Goal: Transaction & Acquisition: Purchase product/service

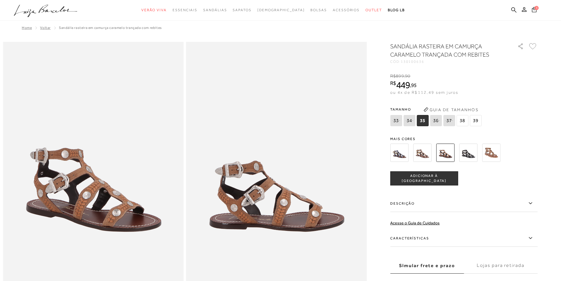
click at [534, 11] on icon at bounding box center [534, 10] width 5 height 6
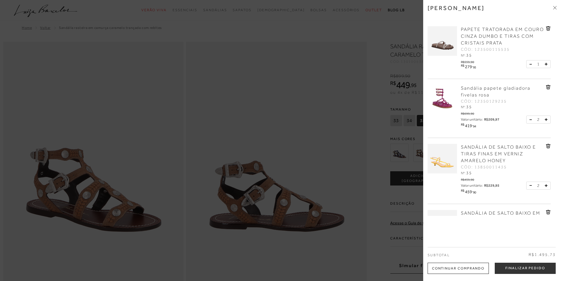
click at [555, 7] on icon at bounding box center [555, 8] width 4 height 4
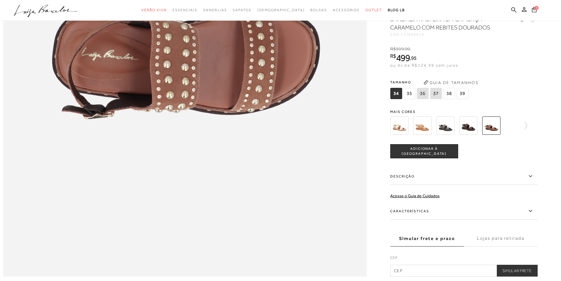
scroll to position [707, 0]
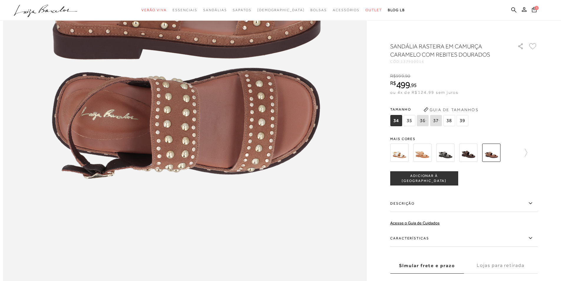
click at [420, 154] on img at bounding box center [422, 152] width 18 height 18
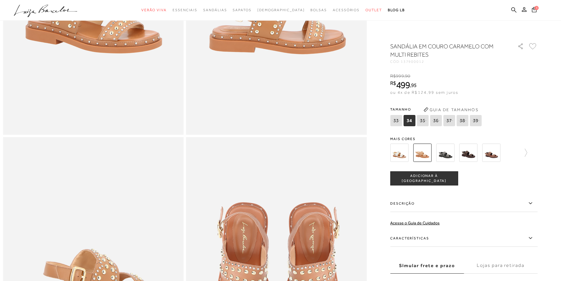
scroll to position [177, 0]
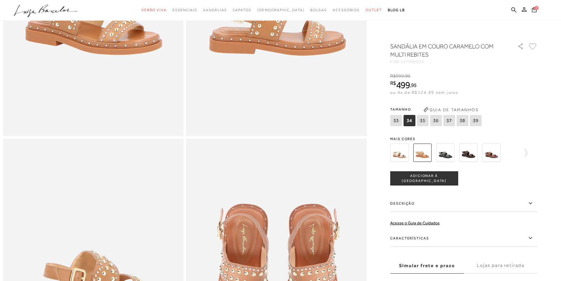
click at [399, 157] on img at bounding box center [399, 152] width 18 height 18
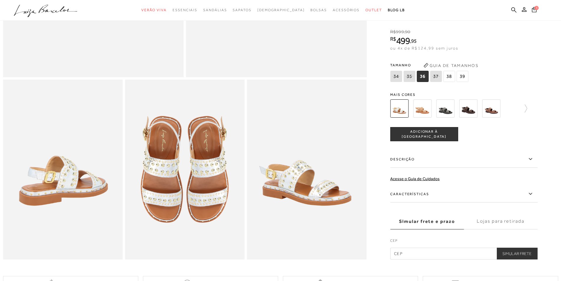
scroll to position [324, 0]
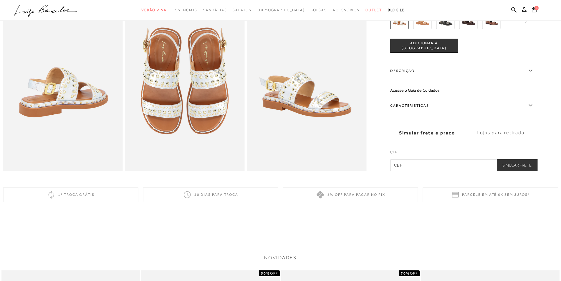
click at [536, 11] on icon at bounding box center [534, 9] width 5 height 5
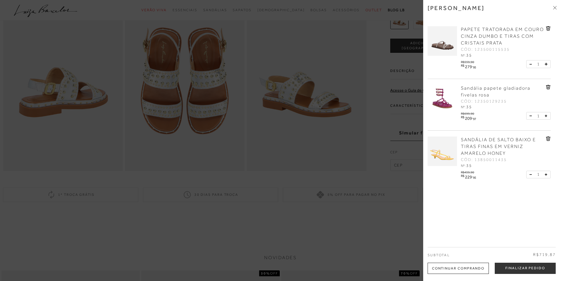
click at [362, 231] on div at bounding box center [280, 140] width 561 height 281
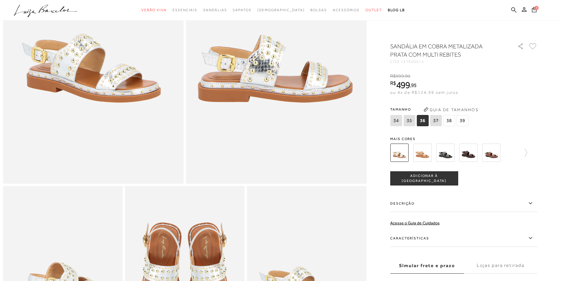
scroll to position [118, 0]
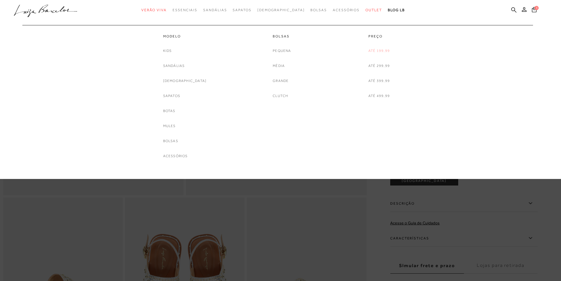
click at [378, 49] on link "Até 199,99" at bounding box center [378, 51] width 21 height 6
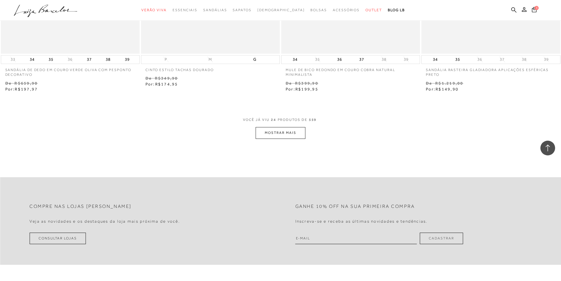
scroll to position [1443, 0]
click at [282, 133] on button "MOSTRAR MAIS" at bounding box center [280, 131] width 49 height 11
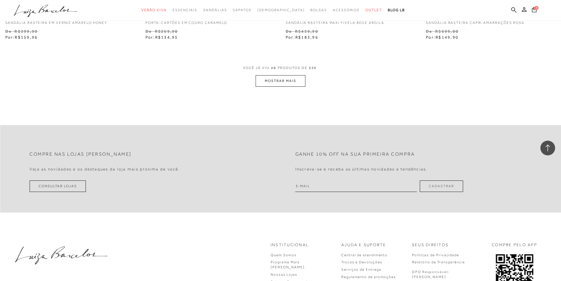
scroll to position [3004, 0]
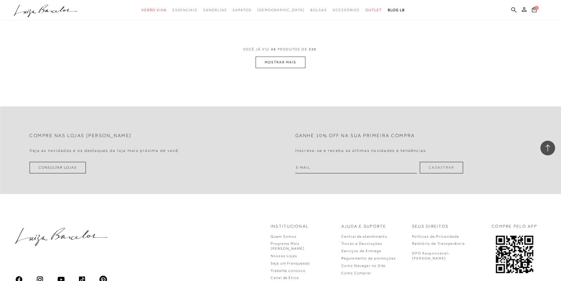
click at [281, 66] on button "MOSTRAR MAIS" at bounding box center [280, 62] width 49 height 11
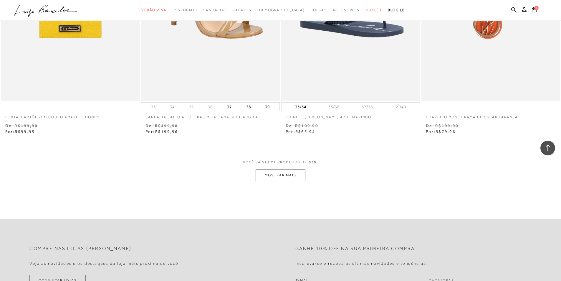
scroll to position [4388, 0]
click at [286, 180] on button "MOSTRAR MAIS" at bounding box center [280, 174] width 49 height 11
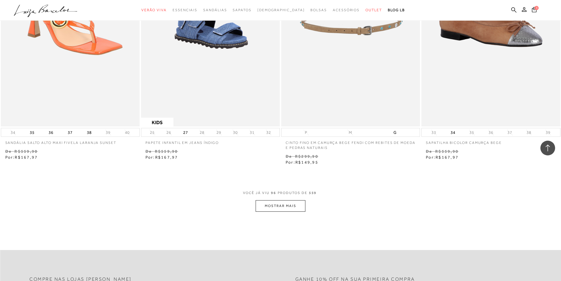
scroll to position [5860, 0]
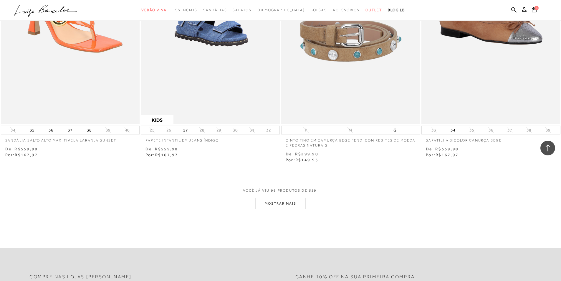
click at [304, 208] on button "MOSTRAR MAIS" at bounding box center [280, 203] width 49 height 11
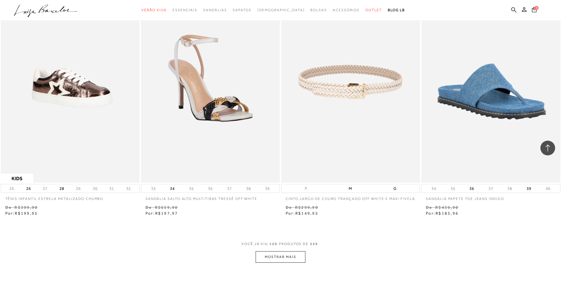
scroll to position [7421, 0]
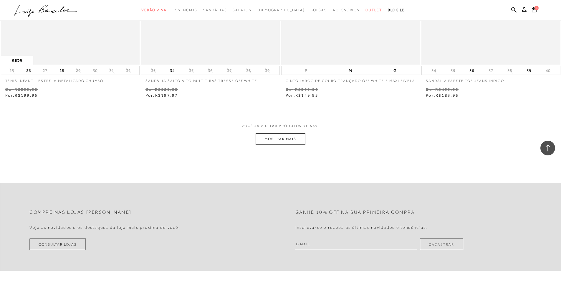
click at [288, 145] on button "MOSTRAR MAIS" at bounding box center [280, 138] width 49 height 11
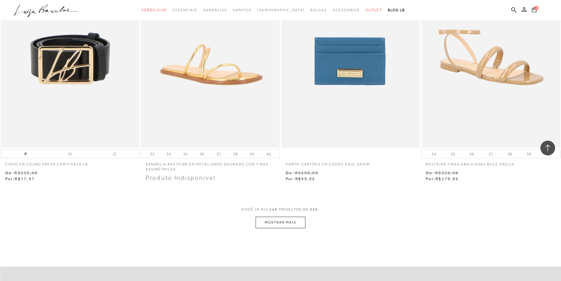
scroll to position [8864, 0]
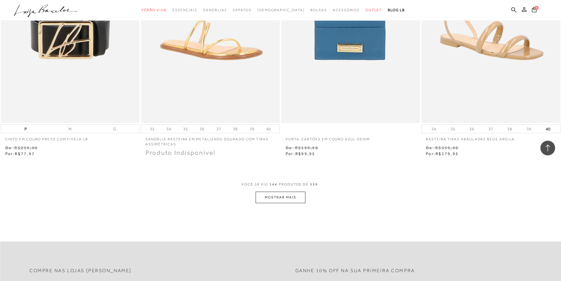
click at [279, 203] on button "MOSTRAR MAIS" at bounding box center [280, 196] width 49 height 11
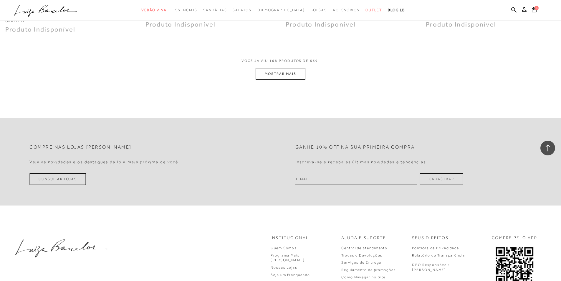
scroll to position [10483, 0]
click at [291, 79] on button "MOSTRAR MAIS" at bounding box center [280, 72] width 49 height 11
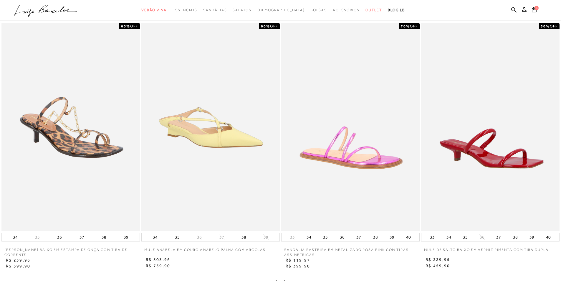
scroll to position [854, 0]
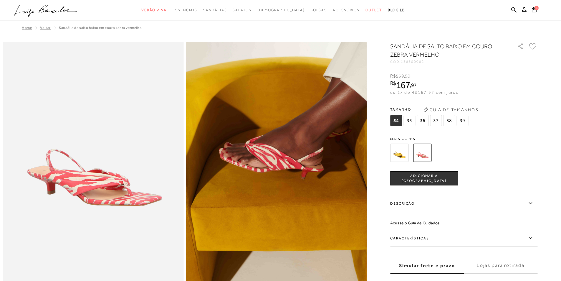
click at [411, 118] on span "35" at bounding box center [409, 120] width 12 height 11
click at [437, 180] on span "ADICIONAR À [GEOGRAPHIC_DATA]" at bounding box center [423, 178] width 67 height 10
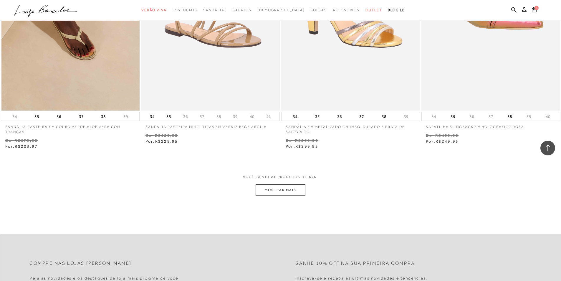
scroll to position [1413, 0]
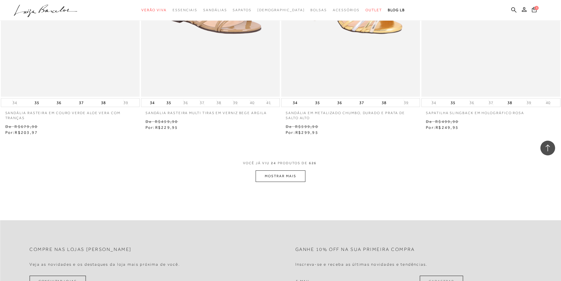
click at [272, 178] on button "MOSTRAR MAIS" at bounding box center [280, 175] width 49 height 11
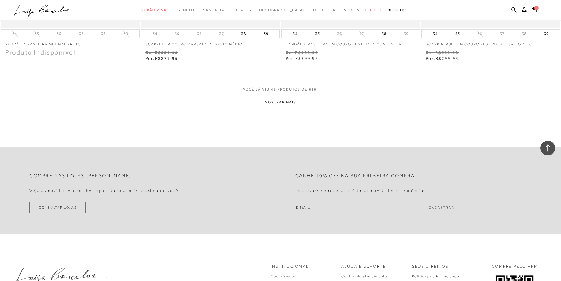
scroll to position [3004, 0]
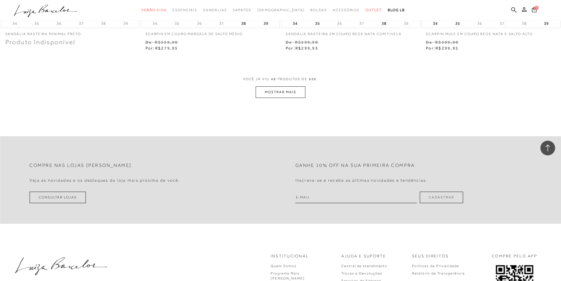
click at [295, 93] on button "MOSTRAR MAIS" at bounding box center [280, 91] width 49 height 11
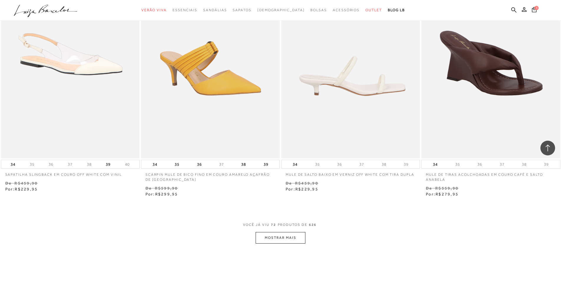
scroll to position [4388, 0]
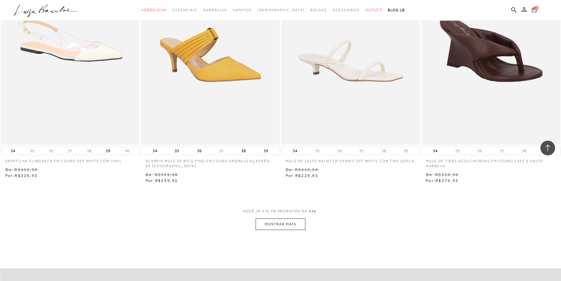
click at [295, 225] on button "MOSTRAR MAIS" at bounding box center [280, 223] width 49 height 11
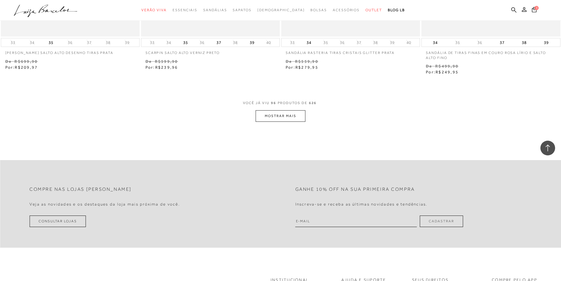
scroll to position [6007, 0]
click at [286, 116] on button "MOSTRAR MAIS" at bounding box center [280, 115] width 49 height 11
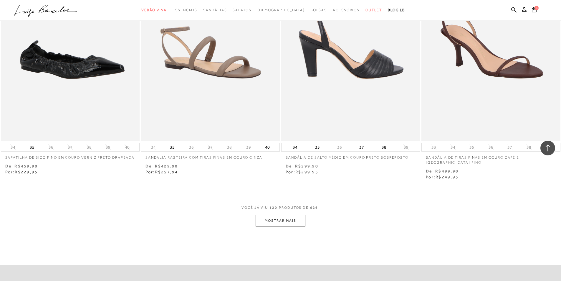
scroll to position [7421, 0]
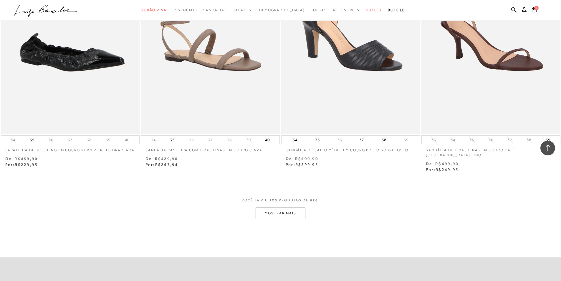
click at [292, 216] on button "MOSTRAR MAIS" at bounding box center [280, 212] width 49 height 11
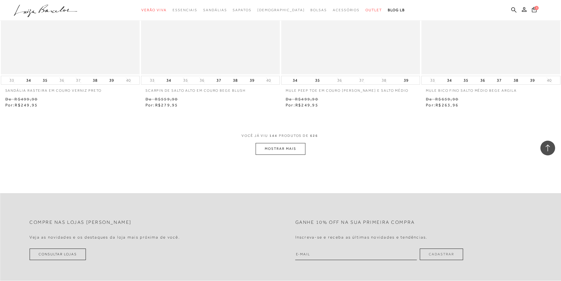
scroll to position [9011, 0]
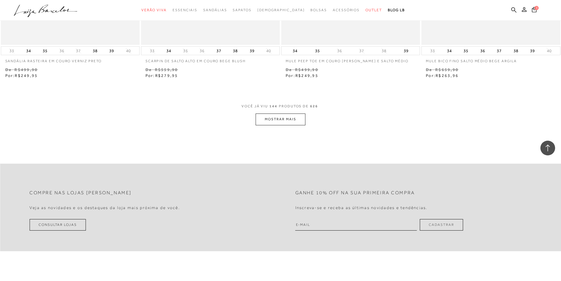
click at [276, 120] on button "MOSTRAR MAIS" at bounding box center [280, 118] width 49 height 11
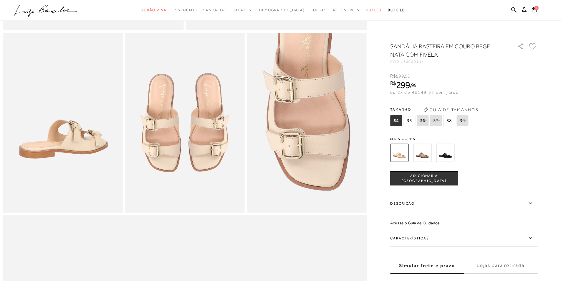
scroll to position [265, 0]
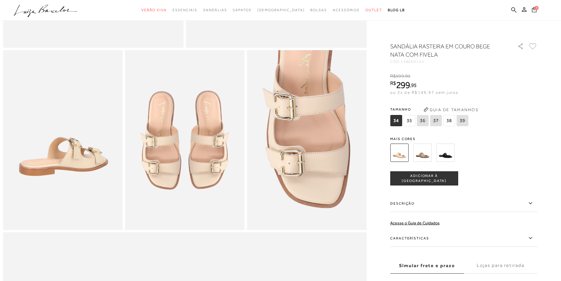
click at [536, 11] on icon at bounding box center [534, 9] width 5 height 5
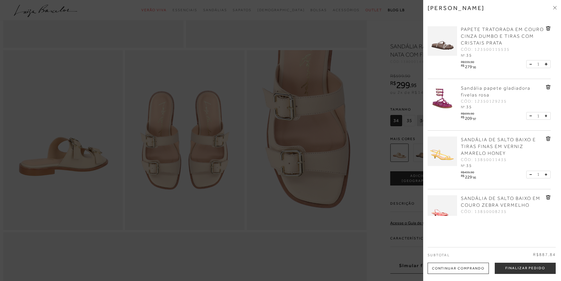
click at [295, 32] on div at bounding box center [280, 140] width 561 height 281
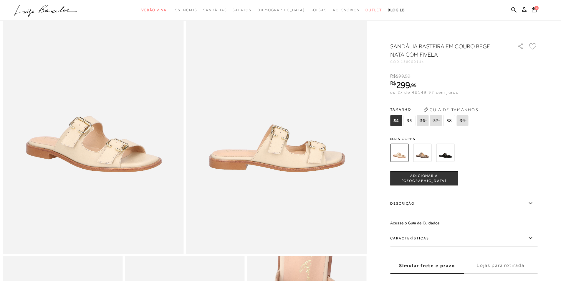
scroll to position [59, 0]
click at [412, 120] on span "35" at bounding box center [409, 120] width 12 height 11
click at [433, 179] on span "ADICIONAR À [GEOGRAPHIC_DATA]" at bounding box center [423, 178] width 67 height 10
click at [423, 152] on img at bounding box center [422, 152] width 18 height 18
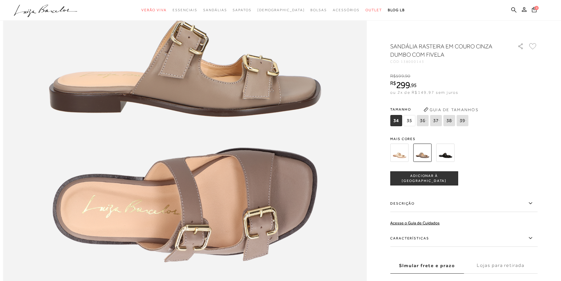
scroll to position [677, 0]
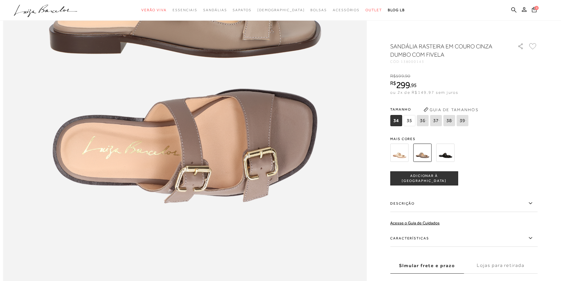
click at [413, 120] on span "35" at bounding box center [409, 120] width 12 height 11
click at [439, 178] on span "ADICIONAR À [GEOGRAPHIC_DATA]" at bounding box center [423, 178] width 67 height 10
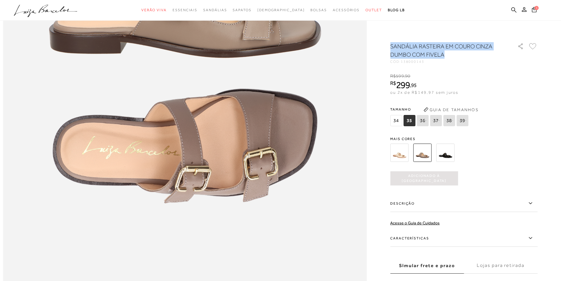
drag, startPoint x: 393, startPoint y: 46, endPoint x: 446, endPoint y: 56, distance: 54.6
click at [446, 56] on h1 "SANDÁLIA RASTEIRA EM COURO CINZA DUMBO COM FIVELA" at bounding box center [445, 50] width 110 height 16
copy h1 "SANDÁLIA RASTEIRA EM COURO CINZA DUMBO COM FIVELA"
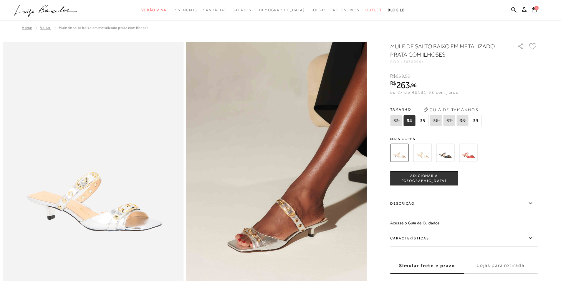
click at [425, 158] on img at bounding box center [422, 152] width 18 height 18
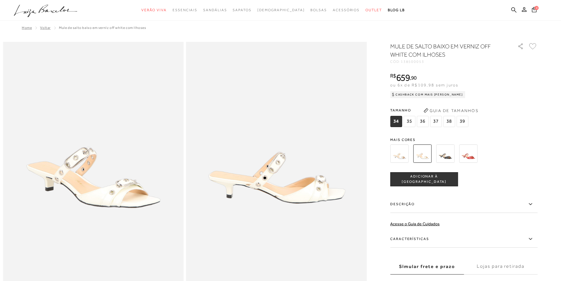
click at [405, 154] on img at bounding box center [399, 153] width 18 height 18
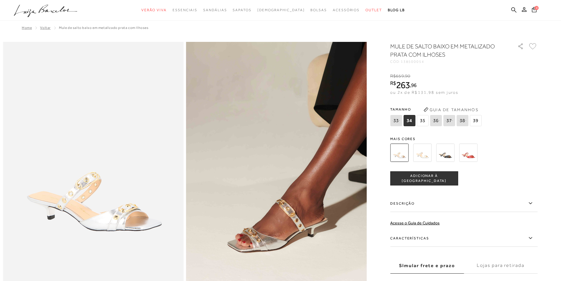
click at [425, 121] on span "35" at bounding box center [423, 120] width 12 height 11
click at [535, 46] on icon at bounding box center [532, 46] width 7 height 6
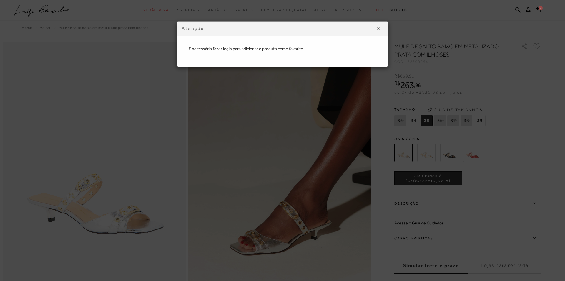
click at [378, 29] on img at bounding box center [379, 29] width 4 height 4
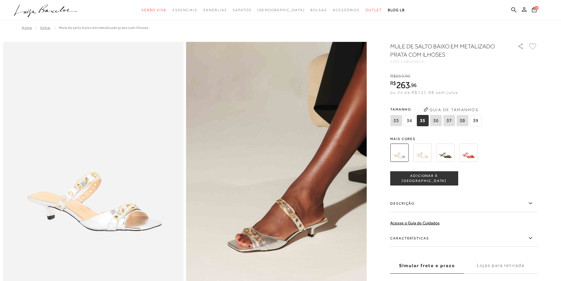
click at [524, 11] on icon at bounding box center [524, 9] width 5 height 5
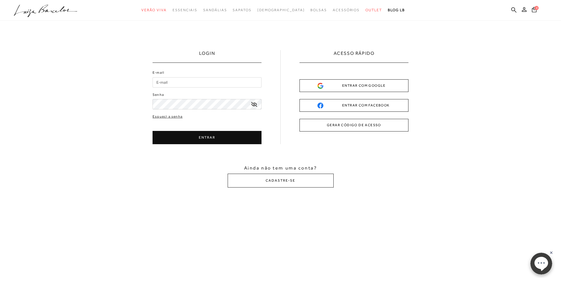
click at [351, 105] on div "ENTRAR COM FACEBOOK" at bounding box center [353, 105] width 73 height 6
click at [361, 126] on button "GERAR CÓDIGO DE ACESSO" at bounding box center [353, 125] width 109 height 13
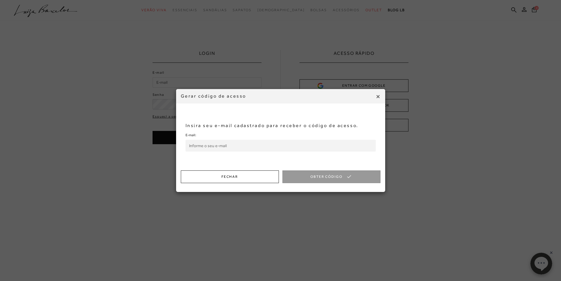
click at [225, 150] on input "E-mail:" at bounding box center [281, 146] width 190 height 12
type input "gabrielabucioli@hotmail.com"
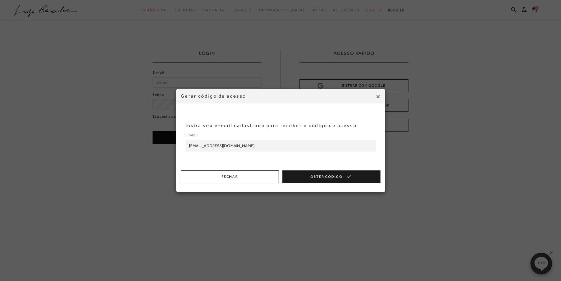
click at [342, 177] on button "Obter Código" at bounding box center [331, 176] width 98 height 13
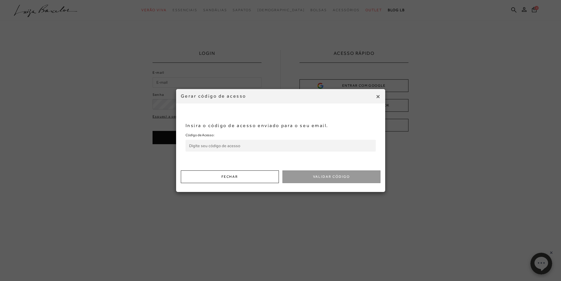
click at [250, 145] on input "Código de Acesso:" at bounding box center [281, 146] width 190 height 12
click at [239, 146] on input "Código de Acesso:" at bounding box center [281, 146] width 190 height 12
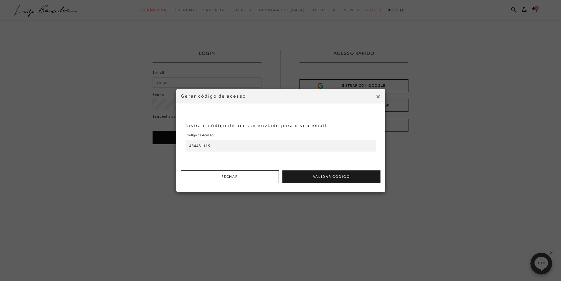
type input "464481115"
click at [310, 173] on button "Validar Código" at bounding box center [331, 176] width 98 height 13
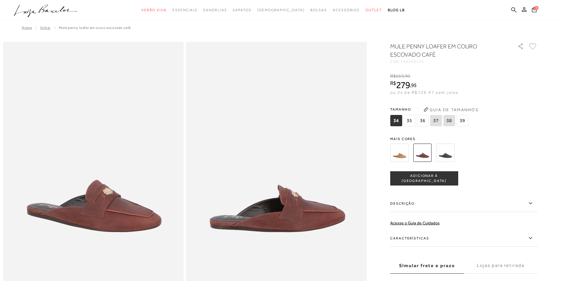
click at [400, 154] on img at bounding box center [399, 152] width 18 height 18
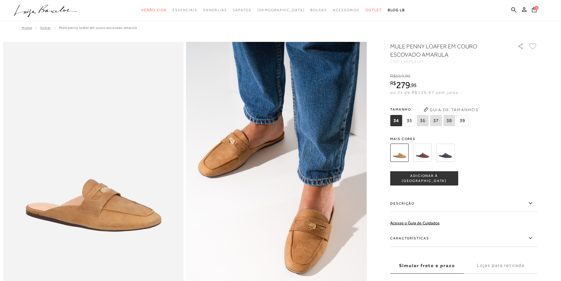
click at [412, 121] on span "35" at bounding box center [409, 120] width 12 height 11
click at [437, 178] on span "ADICIONAR À [GEOGRAPHIC_DATA]" at bounding box center [423, 178] width 67 height 10
click at [536, 11] on icon at bounding box center [534, 10] width 5 height 6
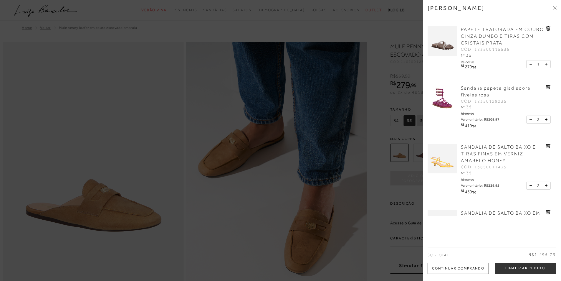
click at [556, 8] on icon at bounding box center [555, 8] width 4 height 4
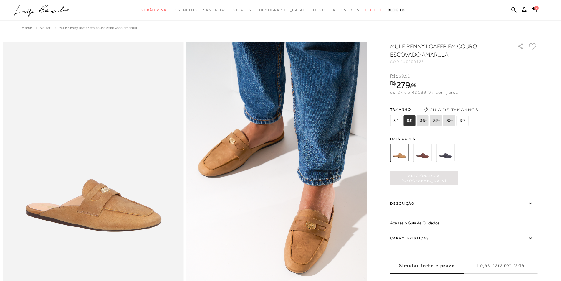
click at [496, 166] on div "MULE PENNY LOAFER EM COURO ESCOVADO AMARULA CÓD: 140200123 × É necessário selec…" at bounding box center [463, 172] width 147 height 261
click at [427, 176] on span "Adicionado à sacola" at bounding box center [424, 178] width 68 height 10
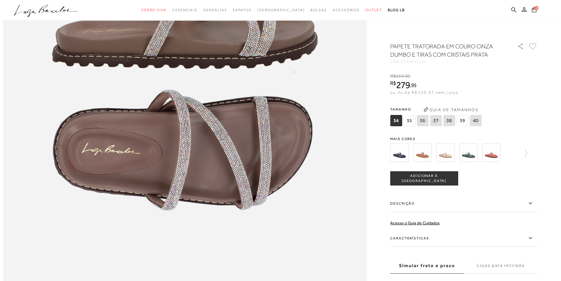
scroll to position [677, 0]
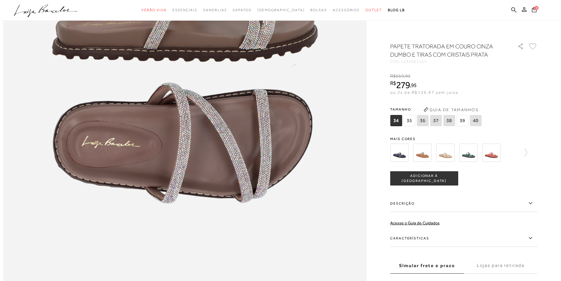
click at [410, 122] on span "35" at bounding box center [409, 120] width 12 height 11
click at [534, 43] on icon at bounding box center [532, 46] width 7 height 6
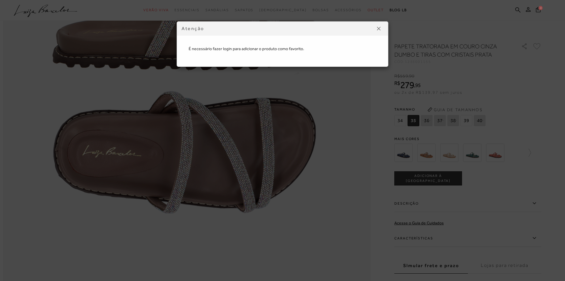
click at [380, 27] on img at bounding box center [379, 29] width 4 height 4
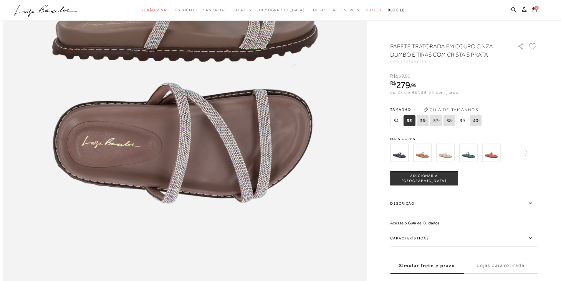
click at [532, 10] on button "4" at bounding box center [534, 10] width 8 height 8
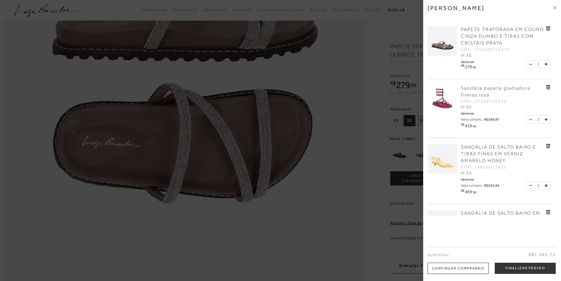
click at [487, 37] on span "PAPETE TRATORADA EM COURO CINZA DUMBO E TIRAS COM CRISTAIS PRATA" at bounding box center [502, 36] width 83 height 19
click at [487, 38] on span "PAPETE TRATORADA EM COURO CINZA DUMBO E TIRAS COM CRISTAIS PRATA" at bounding box center [502, 36] width 83 height 19
click at [553, 9] on icon at bounding box center [554, 8] width 2 height 2
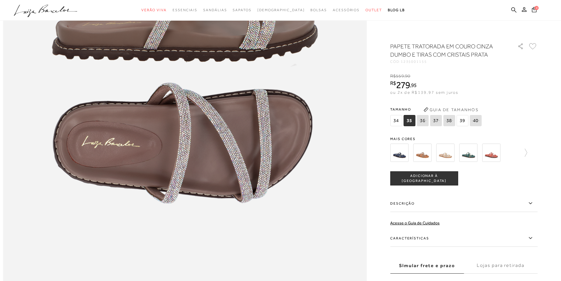
click at [536, 46] on icon at bounding box center [532, 46] width 7 height 6
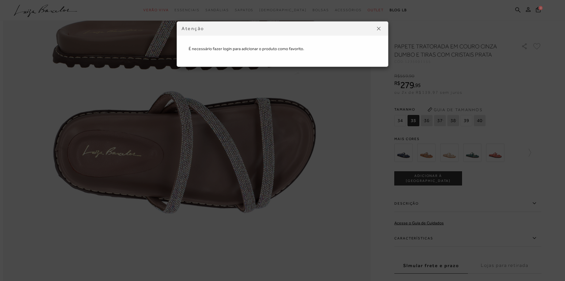
click at [378, 27] on img at bounding box center [379, 29] width 4 height 4
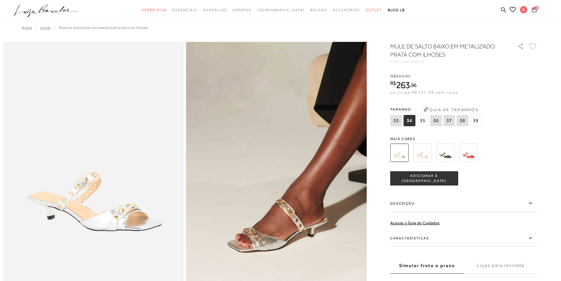
click at [424, 118] on span "35" at bounding box center [423, 120] width 12 height 11
click at [532, 10] on icon at bounding box center [534, 9] width 5 height 5
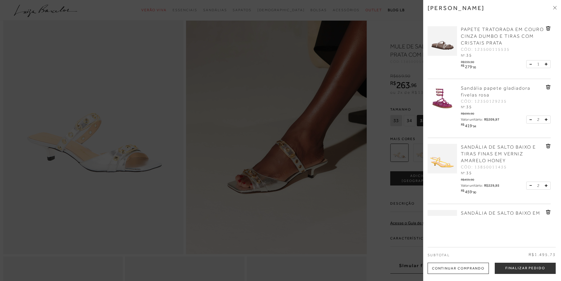
click at [553, 9] on icon at bounding box center [554, 8] width 2 height 2
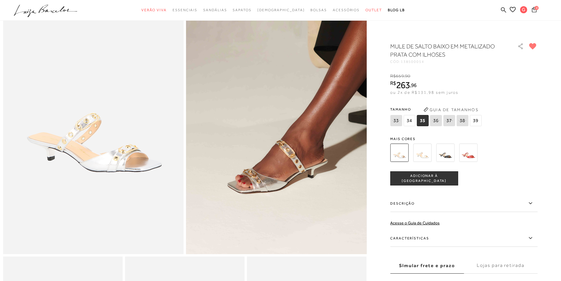
click at [535, 9] on span "4" at bounding box center [536, 8] width 4 height 4
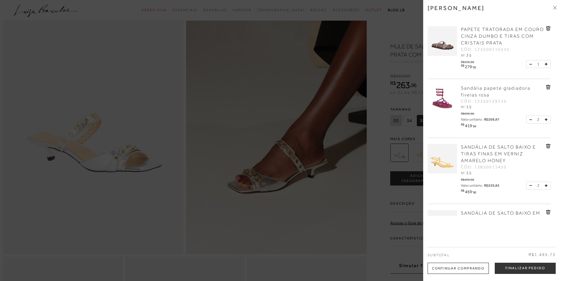
click at [489, 38] on span "PAPETE TRATORADA EM COURO CINZA DUMBO E TIRAS COM CRISTAIS PRATA" at bounding box center [502, 36] width 83 height 19
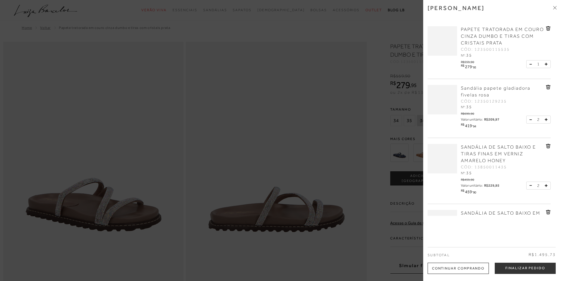
click at [385, 41] on div at bounding box center [280, 140] width 561 height 281
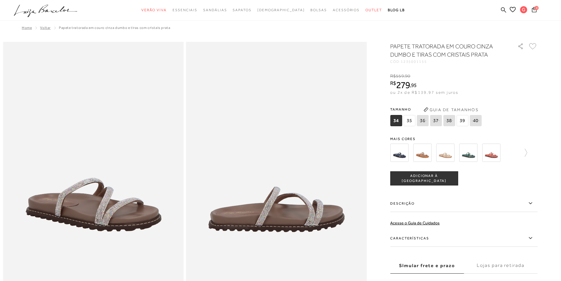
click at [411, 119] on span "35" at bounding box center [409, 120] width 12 height 11
click at [534, 47] on icon at bounding box center [532, 46] width 7 height 6
click at [535, 10] on icon at bounding box center [534, 9] width 5 height 5
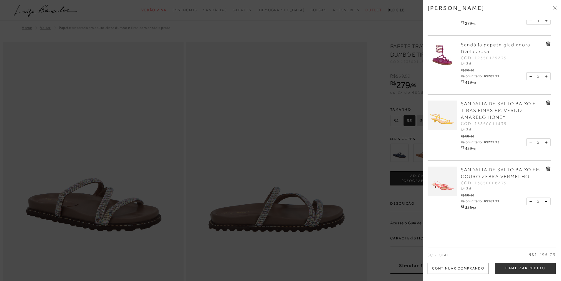
scroll to position [47, 0]
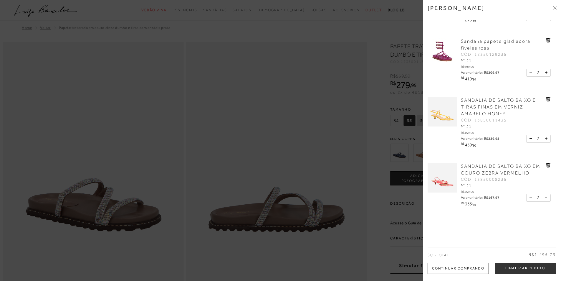
click at [555, 6] on icon at bounding box center [555, 8] width 4 height 4
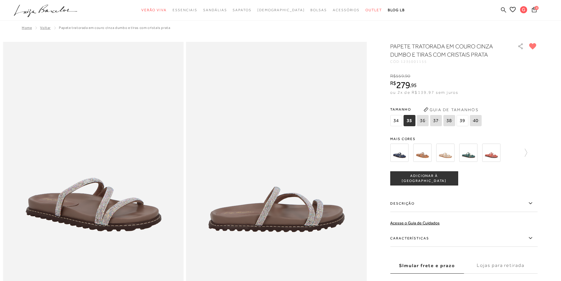
click at [502, 9] on icon at bounding box center [503, 10] width 5 height 6
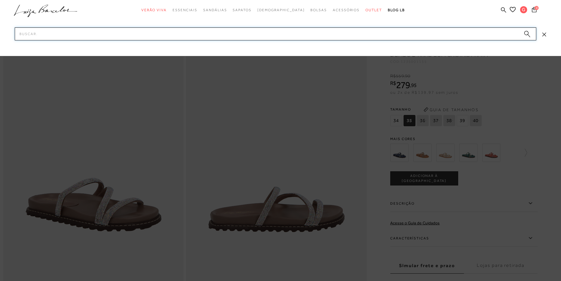
paste input "SANDÁLIA RASTEIRA EM COURO CINZA DUMBO COM FIVELA"
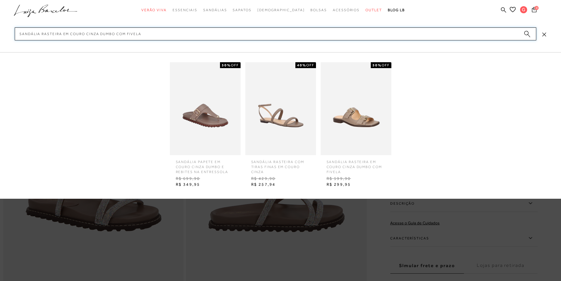
type input "SANDÁLIA RASTEIRA EM COURO CINZA DUMBO COM FIVELA"
click at [355, 126] on img at bounding box center [356, 108] width 71 height 93
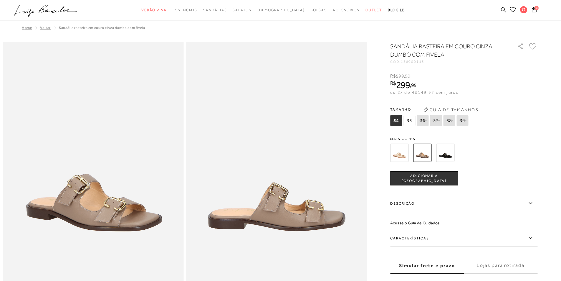
click at [413, 118] on span "35" at bounding box center [409, 120] width 12 height 11
click at [536, 46] on icon at bounding box center [532, 46] width 7 height 6
click at [397, 155] on img at bounding box center [399, 152] width 18 height 18
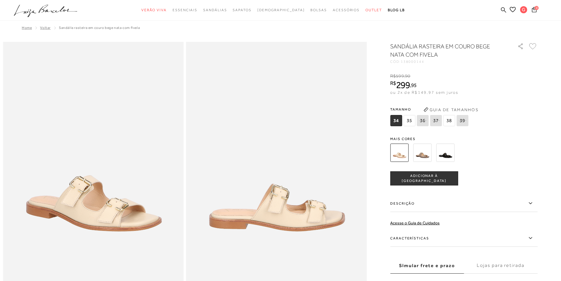
click at [412, 119] on span "35" at bounding box center [409, 120] width 12 height 11
click at [535, 46] on icon at bounding box center [532, 46] width 7 height 6
click at [451, 158] on img at bounding box center [445, 152] width 18 height 18
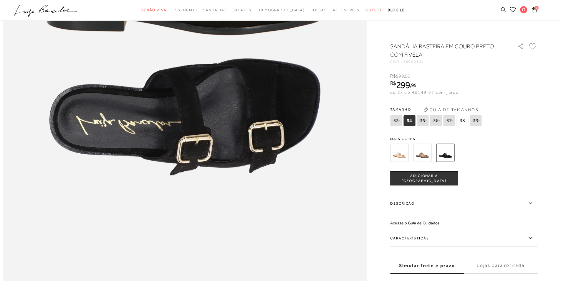
scroll to position [648, 0]
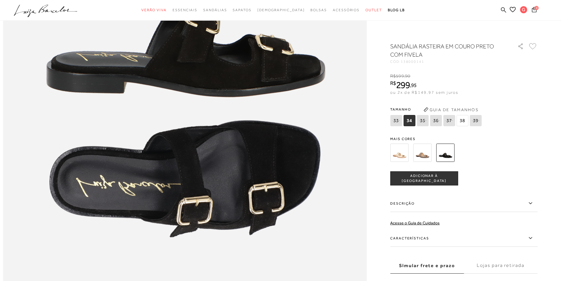
click at [422, 153] on img at bounding box center [422, 152] width 18 height 18
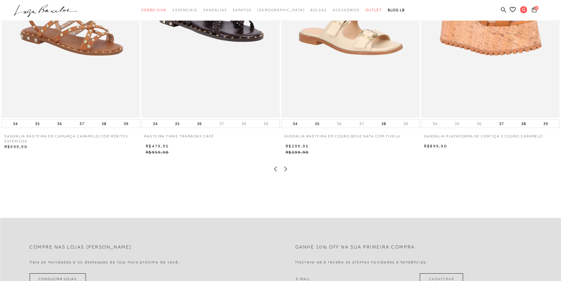
scroll to position [1237, 0]
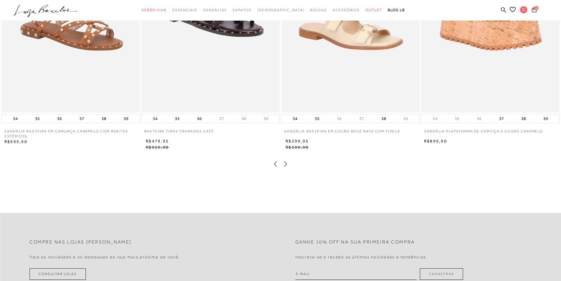
click at [286, 167] on icon at bounding box center [286, 164] width 6 height 6
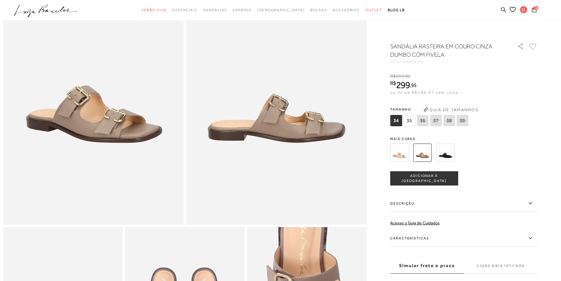
scroll to position [29, 0]
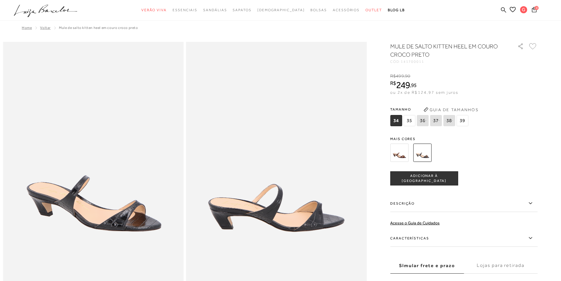
click at [406, 155] on img at bounding box center [399, 152] width 18 height 18
click at [403, 155] on img at bounding box center [399, 152] width 18 height 18
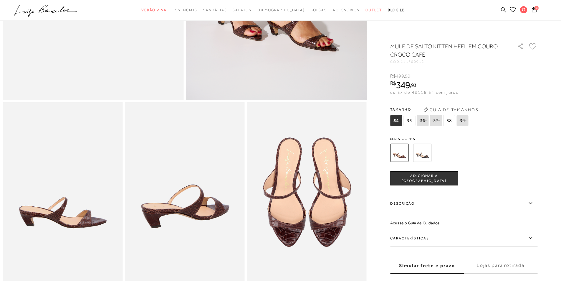
scroll to position [206, 0]
